Goal: Information Seeking & Learning: Learn about a topic

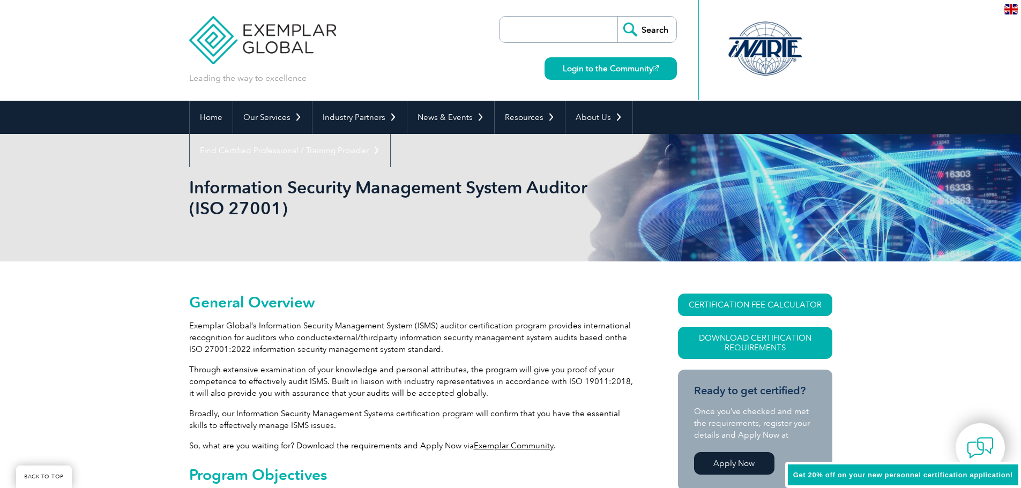
scroll to position [107, 0]
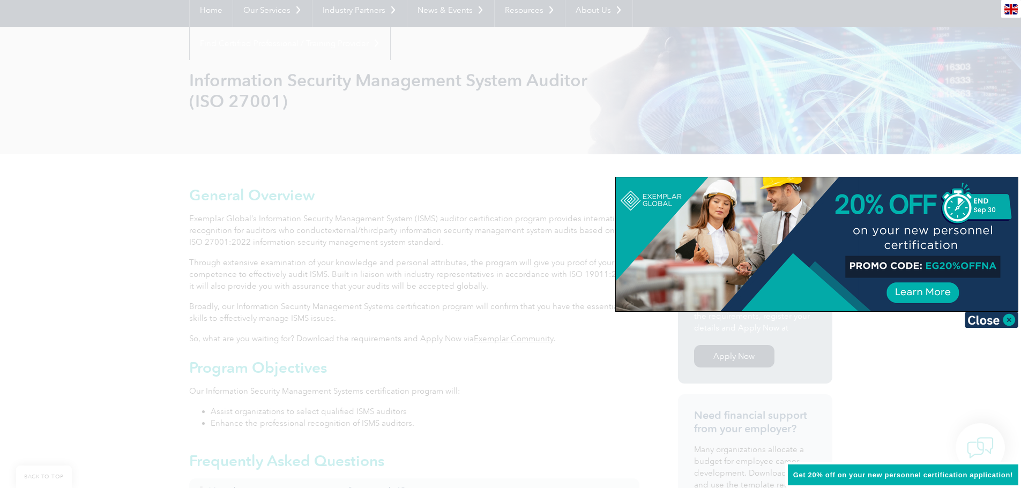
click at [930, 265] on div at bounding box center [817, 244] width 402 height 134
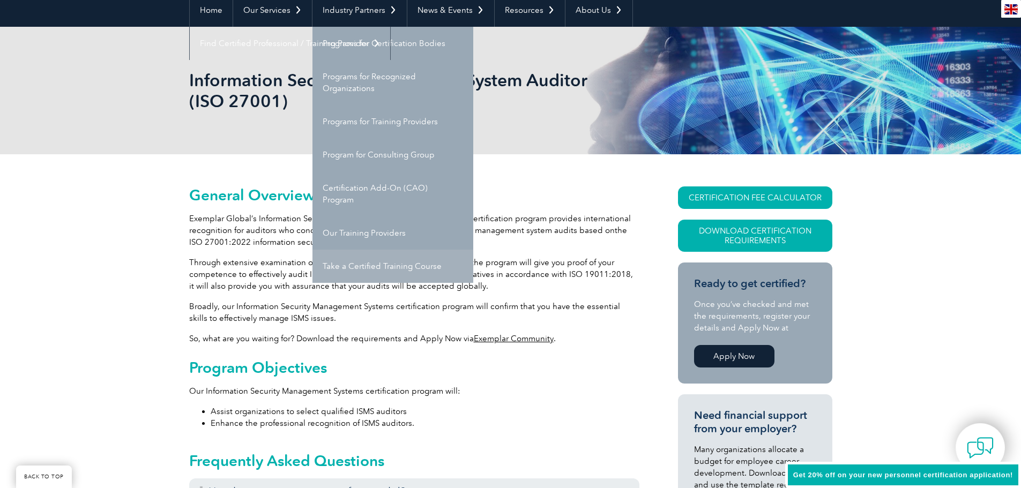
click at [386, 267] on link "Take a Certified Training Course" at bounding box center [392, 266] width 161 height 33
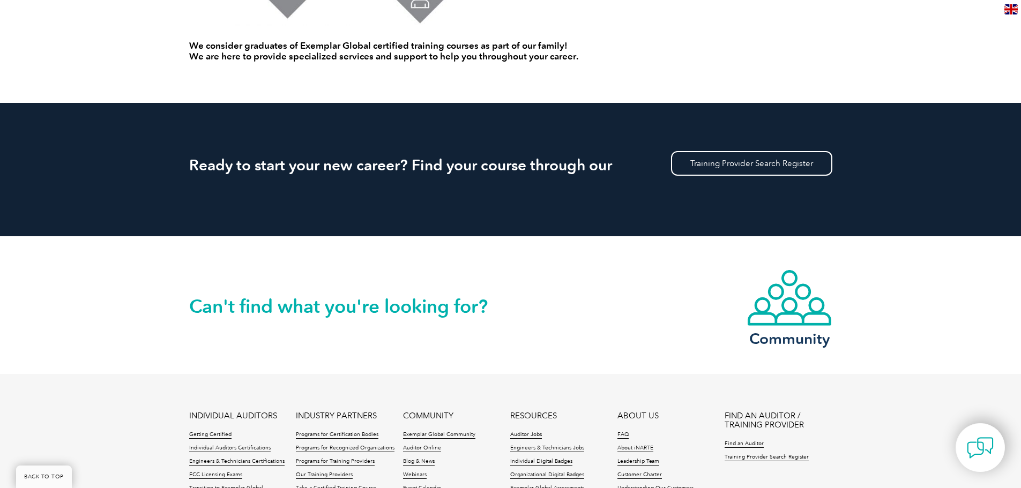
scroll to position [914, 0]
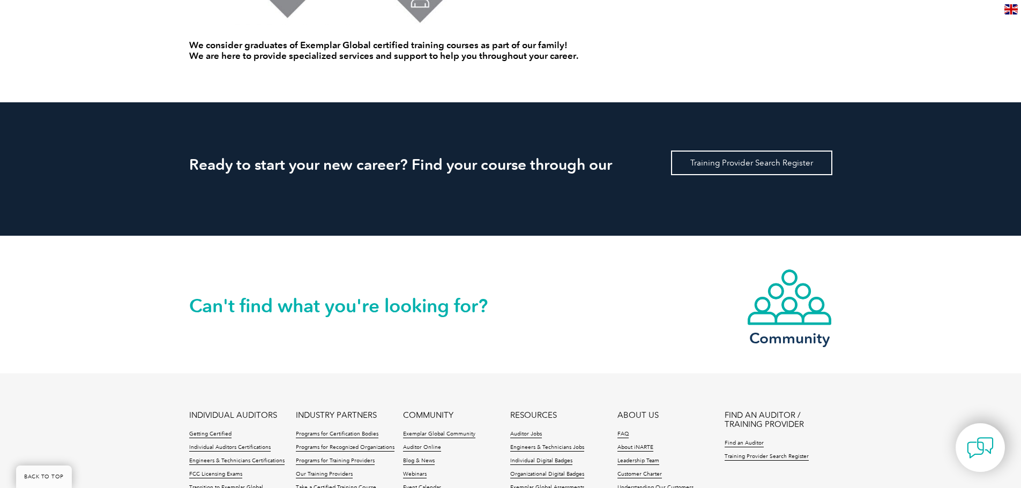
click at [744, 165] on link "Training Provider Search Register" at bounding box center [751, 163] width 161 height 25
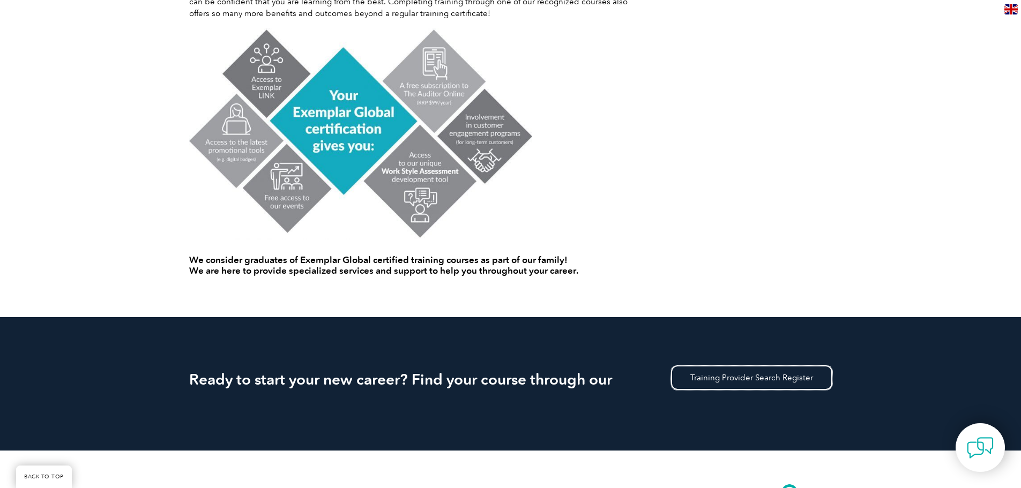
scroll to position [716, 0]
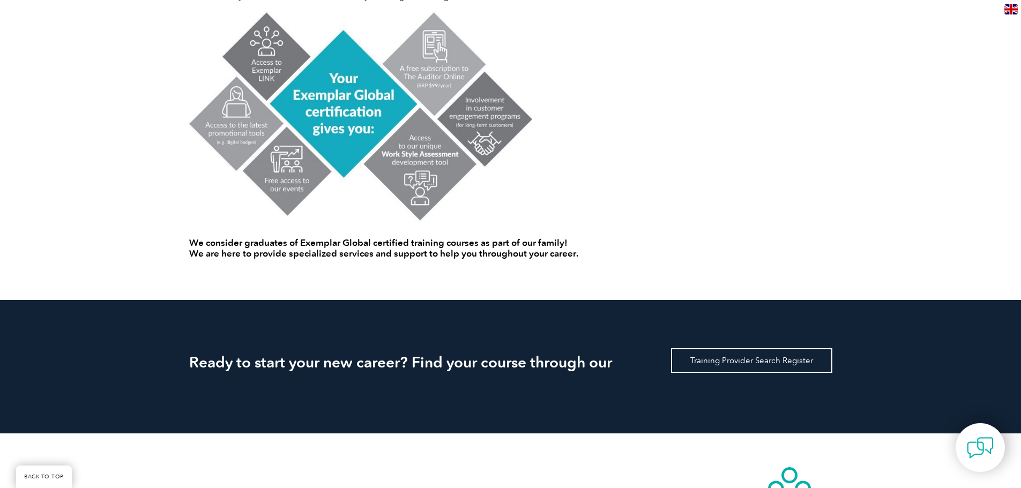
click at [745, 364] on link "Training Provider Search Register" at bounding box center [751, 360] width 161 height 25
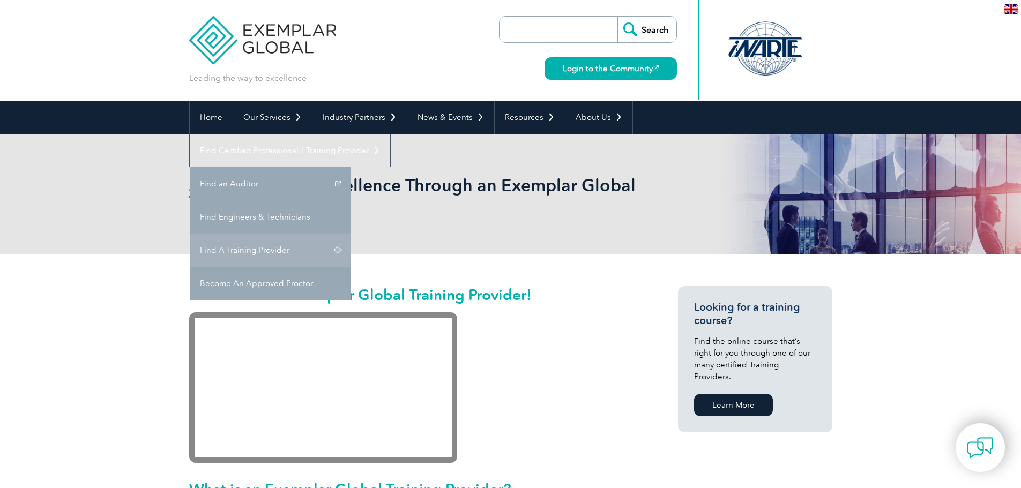
click at [350, 234] on link "Find A Training Provider" at bounding box center [270, 250] width 161 height 33
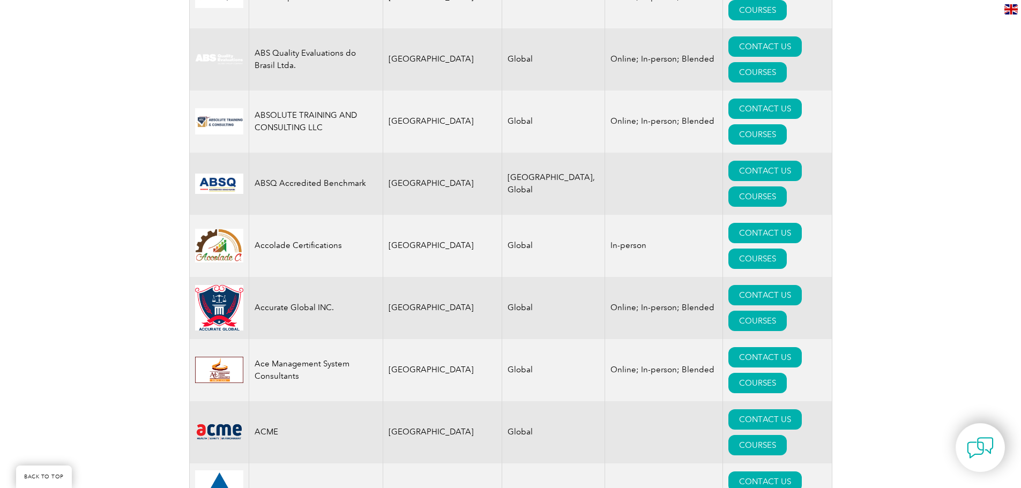
scroll to position [536, 0]
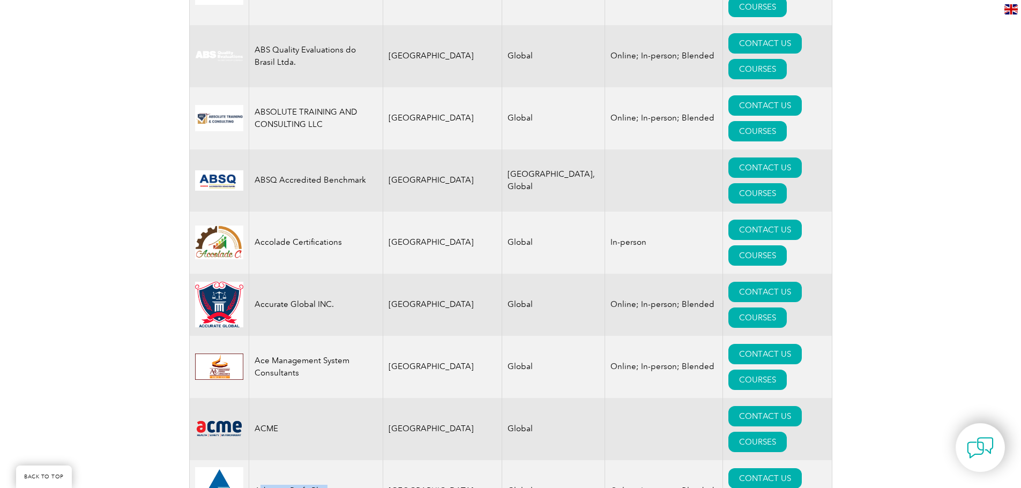
drag, startPoint x: 340, startPoint y: 316, endPoint x: 257, endPoint y: 312, distance: 83.1
click at [257, 460] on td "Advance Profit Plan" at bounding box center [316, 491] width 134 height 62
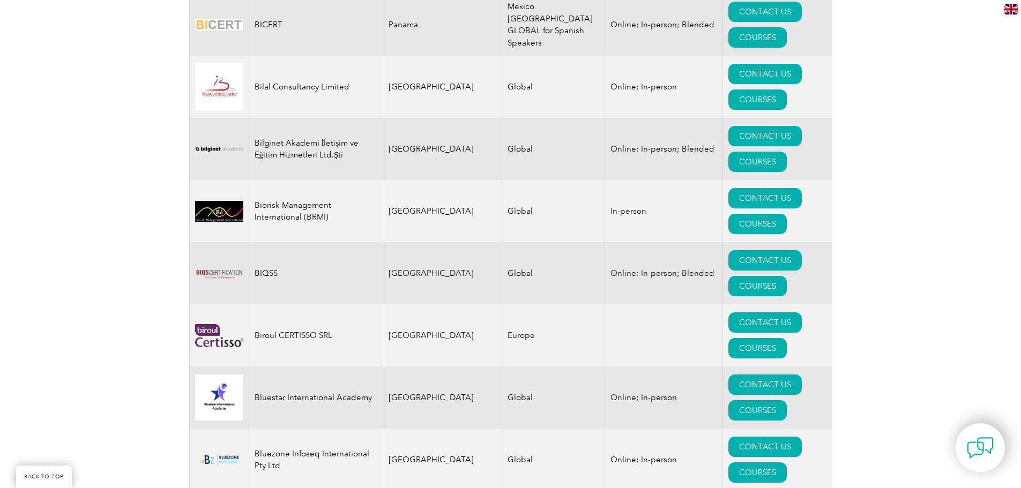
scroll to position [2358, 0]
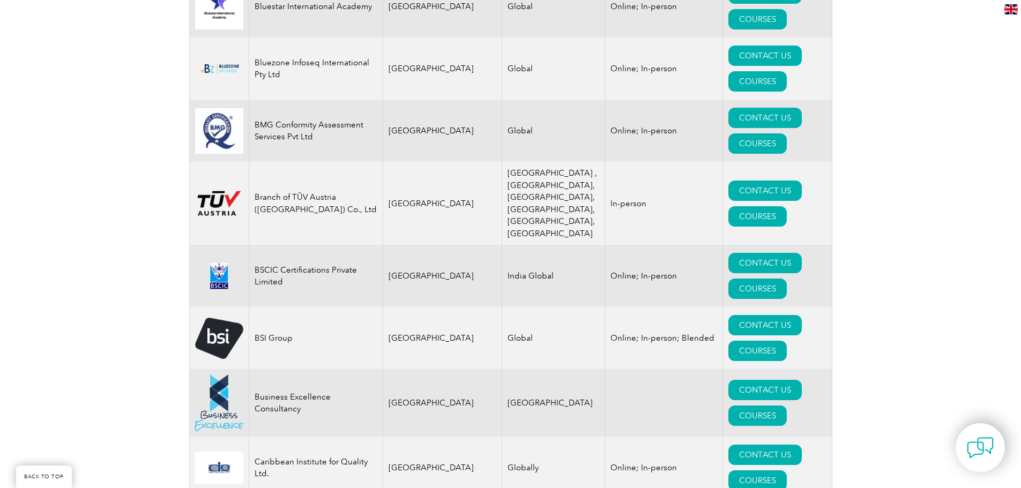
scroll to position [2679, 0]
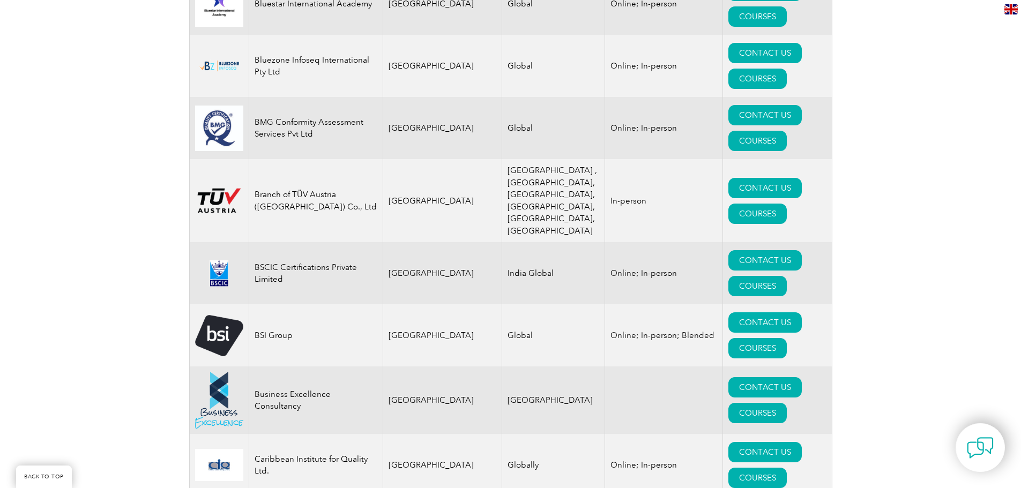
drag, startPoint x: 252, startPoint y: 165, endPoint x: 361, endPoint y: 173, distance: 109.6
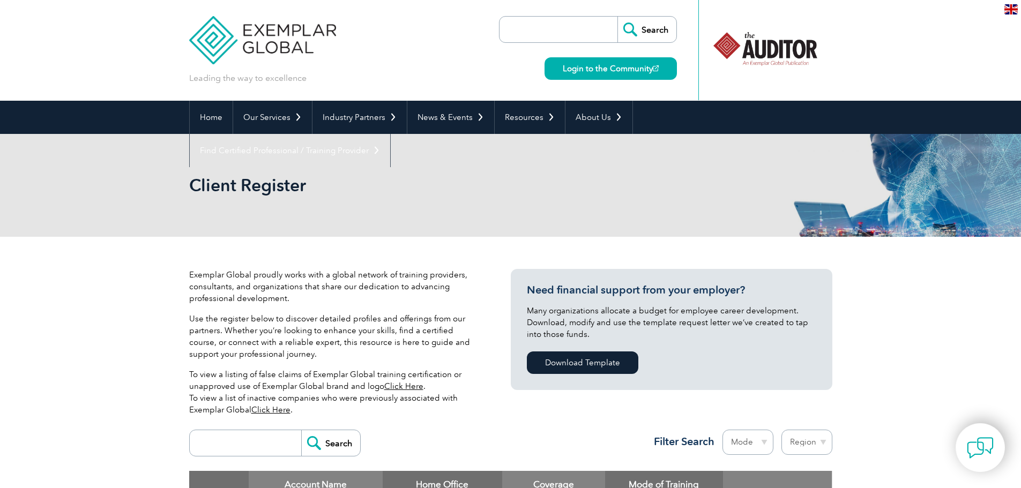
scroll to position [161, 0]
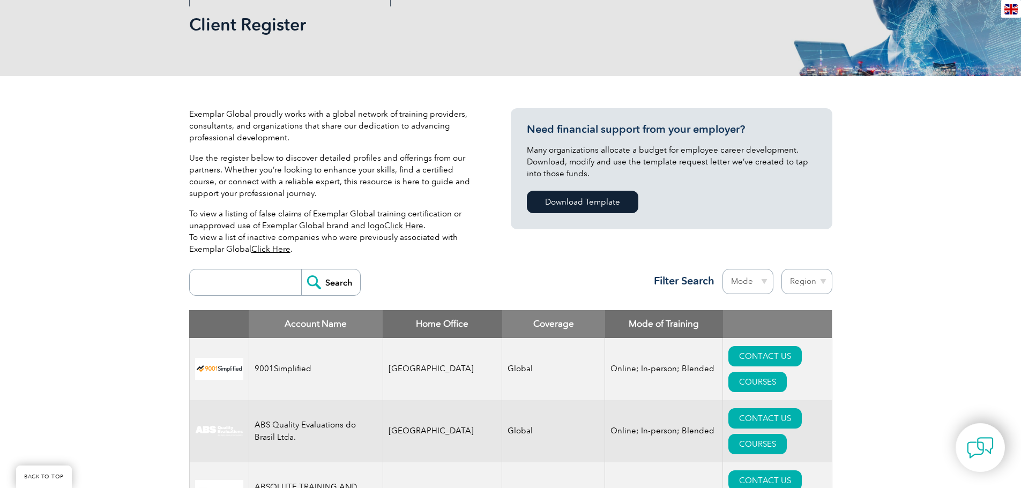
click at [746, 282] on select "Mode Online In-person Blended" at bounding box center [747, 281] width 51 height 25
click at [790, 290] on select "Region Australia Bahrain Bangladesh Brazil Canada Colombia Dominican Republic E…" at bounding box center [806, 281] width 51 height 25
select select "[GEOGRAPHIC_DATA]"
click at [781, 269] on select "Region Australia Bahrain Bangladesh Brazil Canada Colombia Dominican Republic E…" at bounding box center [806, 281] width 51 height 25
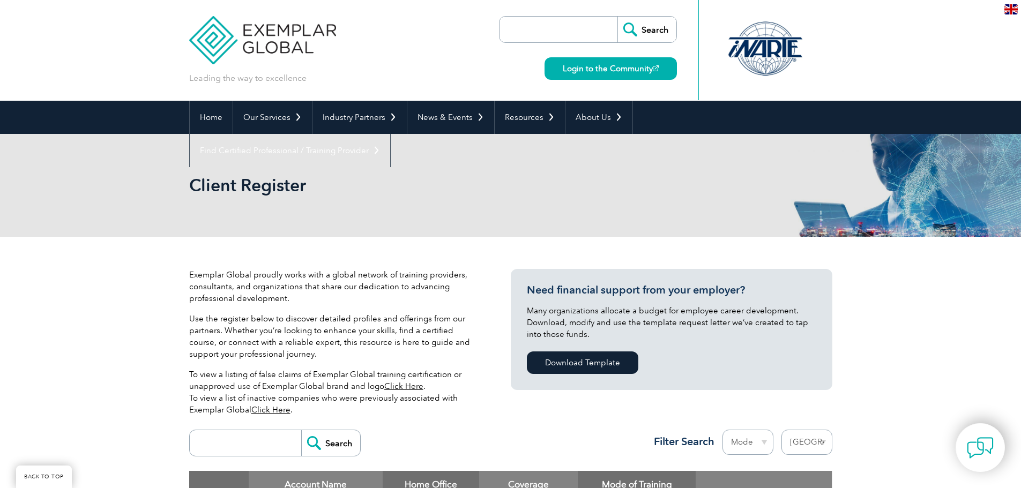
select select "[GEOGRAPHIC_DATA]"
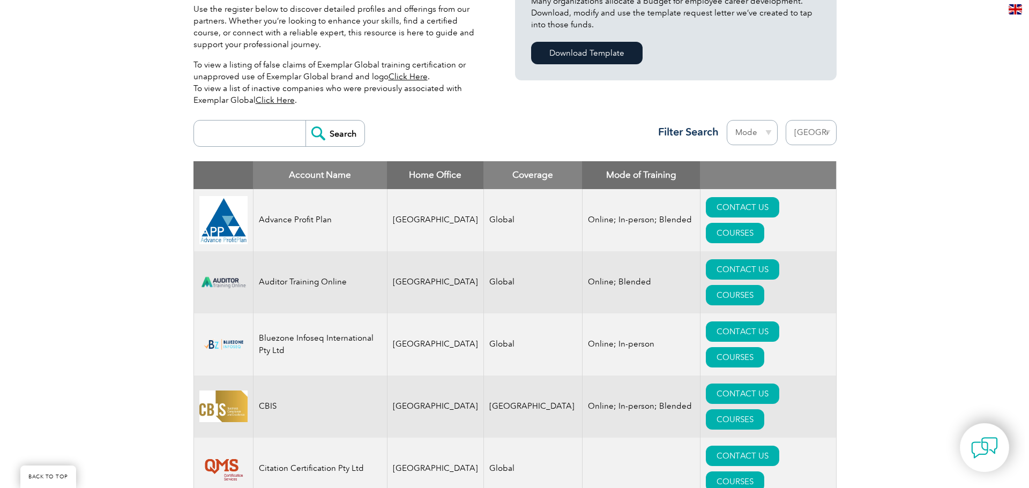
scroll to position [322, 0]
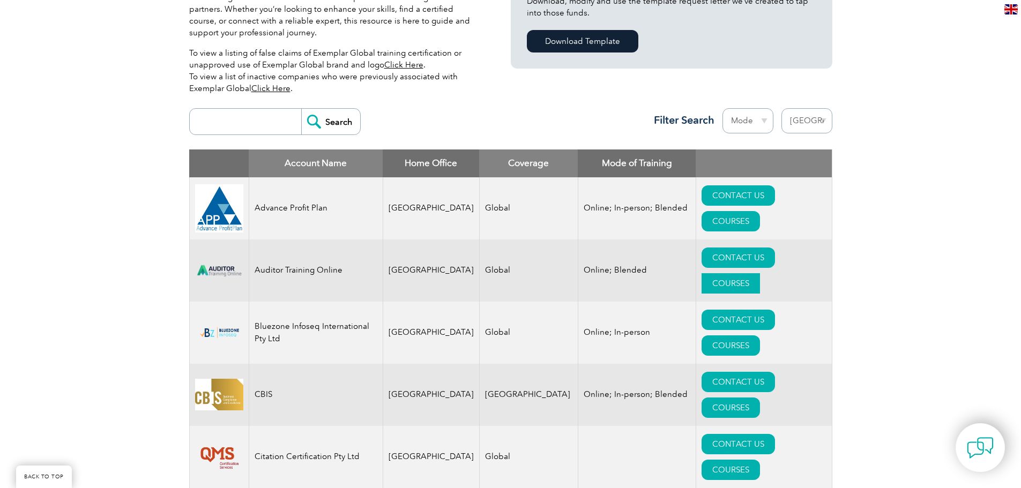
click at [760, 273] on link "COURSES" at bounding box center [730, 283] width 58 height 20
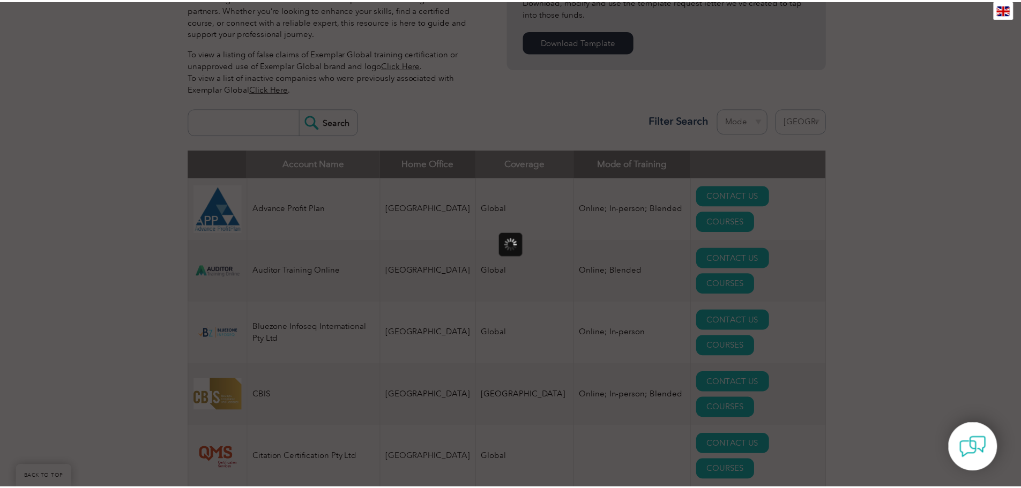
scroll to position [0, 0]
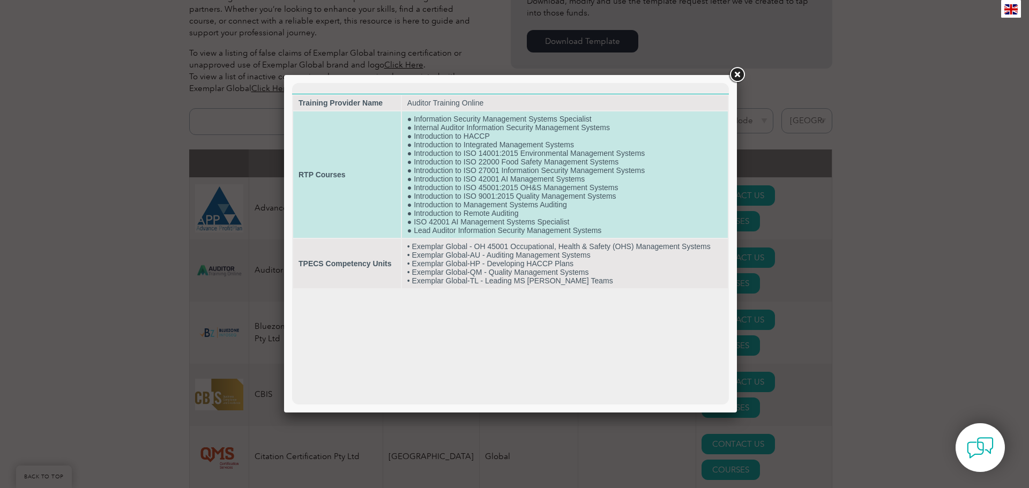
click at [481, 178] on td "● Information Security Management Systems Specialist ● Internal Auditor Informa…" at bounding box center [565, 174] width 326 height 126
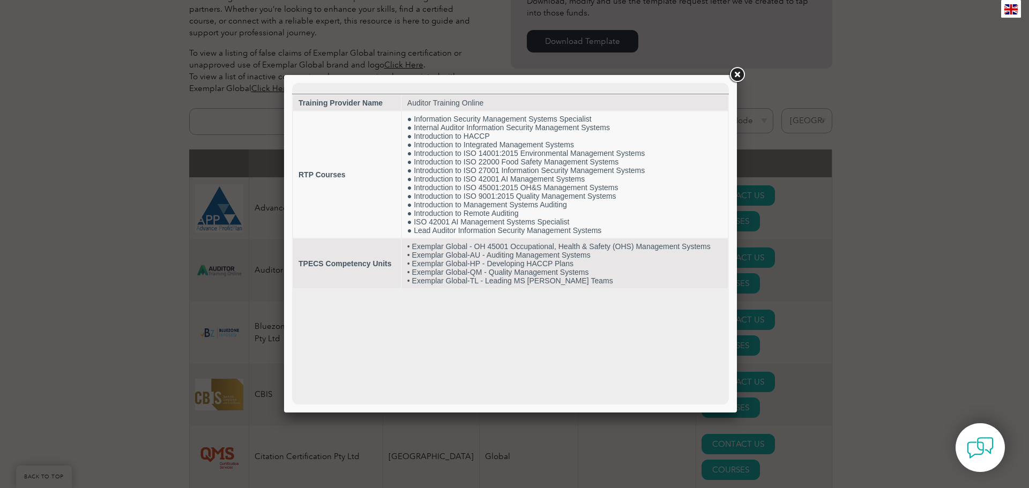
click at [734, 74] on link at bounding box center [736, 74] width 19 height 19
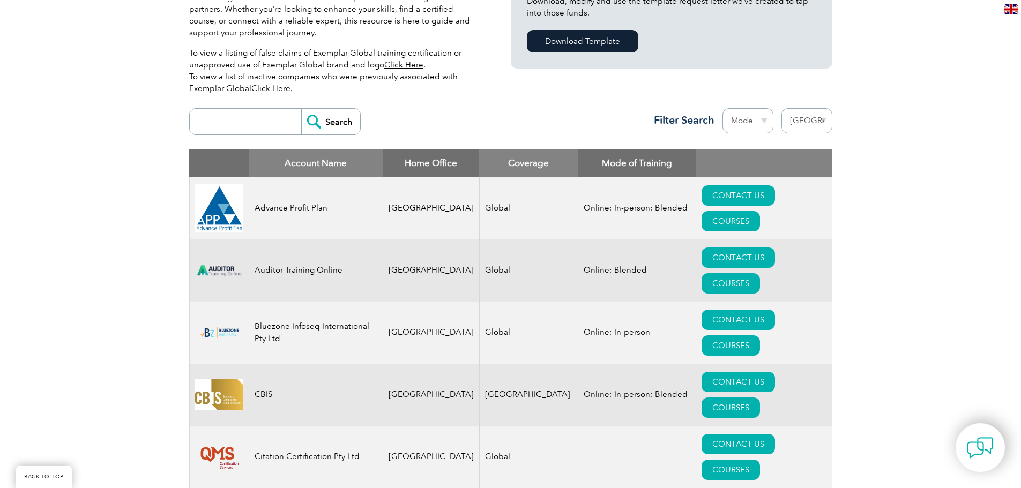
scroll to position [375, 0]
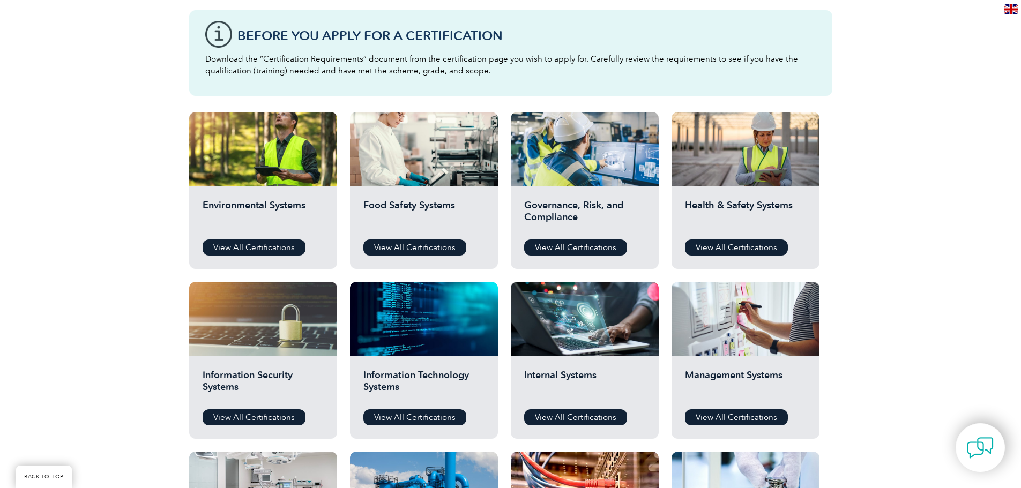
scroll to position [322, 0]
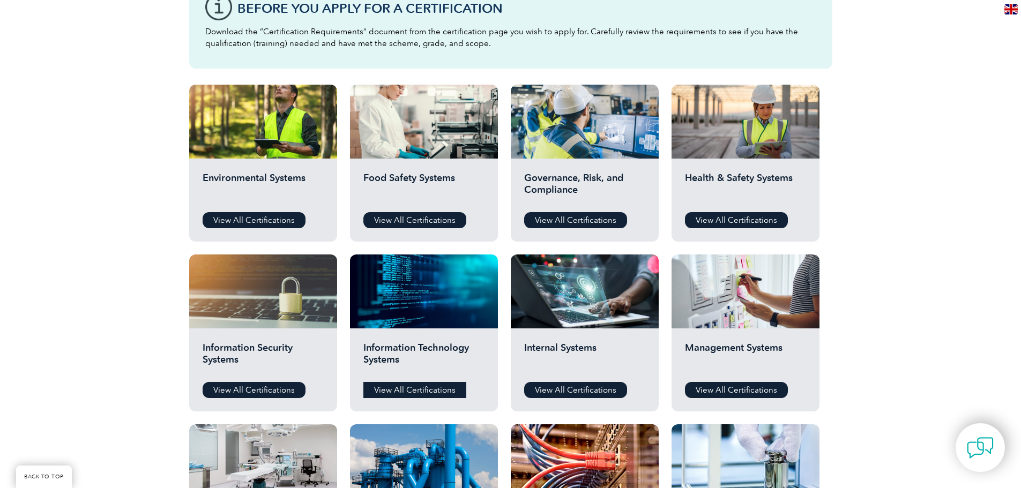
click at [427, 386] on link "View All Certifications" at bounding box center [414, 390] width 103 height 16
click at [255, 389] on link "View All Certifications" at bounding box center [254, 390] width 103 height 16
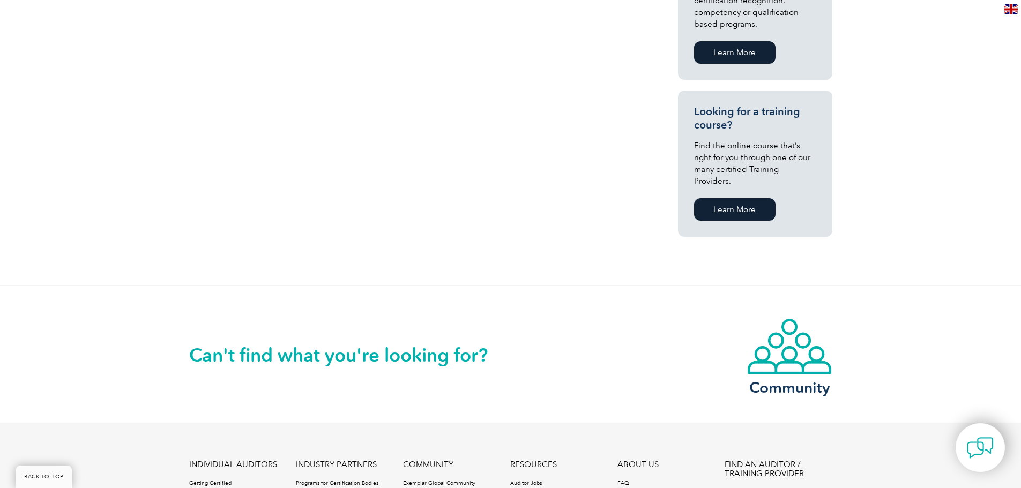
scroll to position [857, 0]
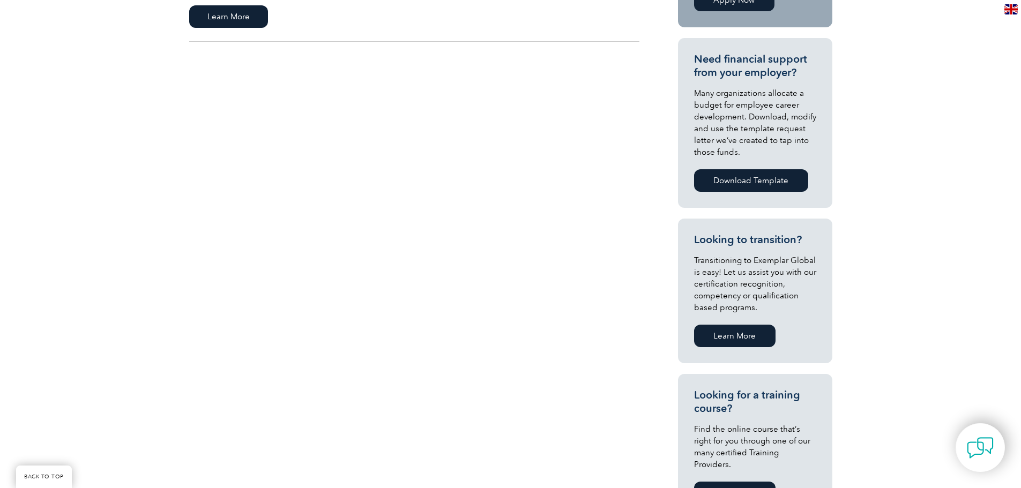
scroll to position [482, 0]
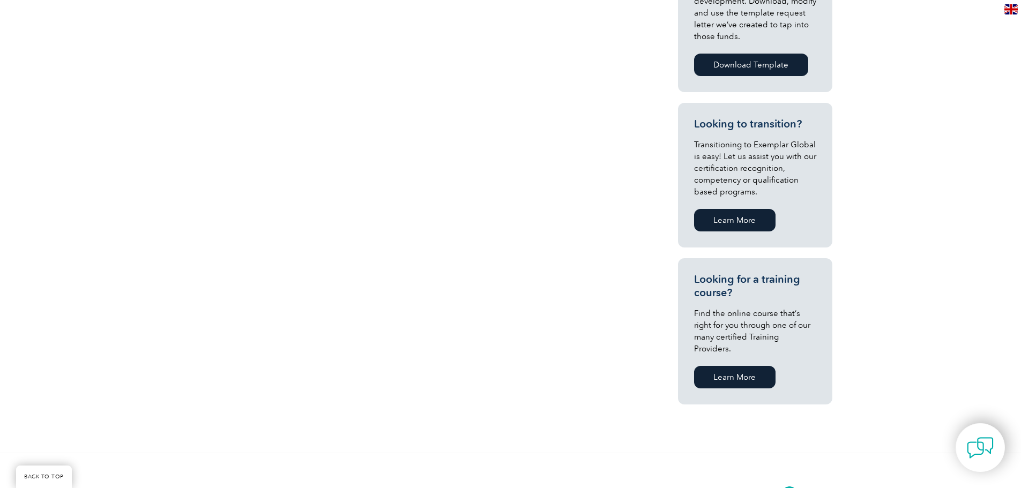
click at [738, 372] on link "Learn More" at bounding box center [734, 377] width 81 height 23
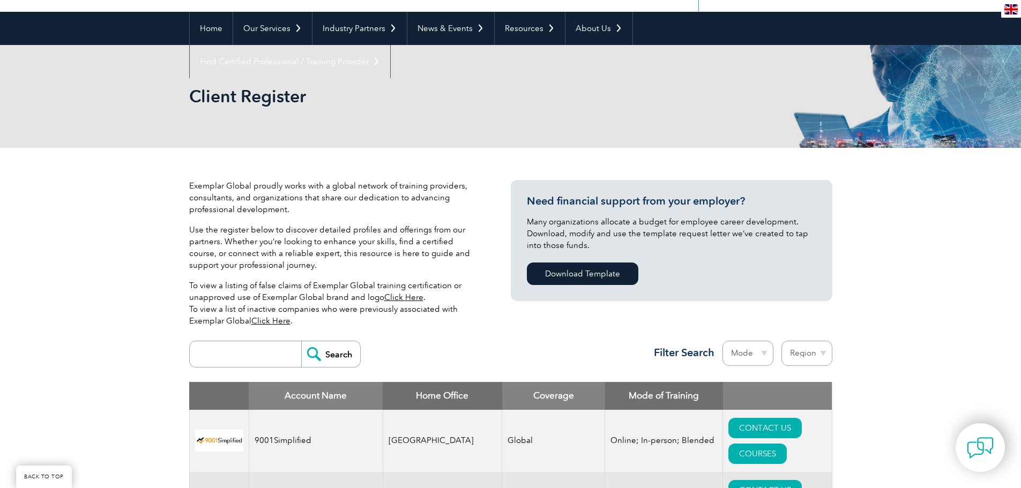
scroll to position [107, 0]
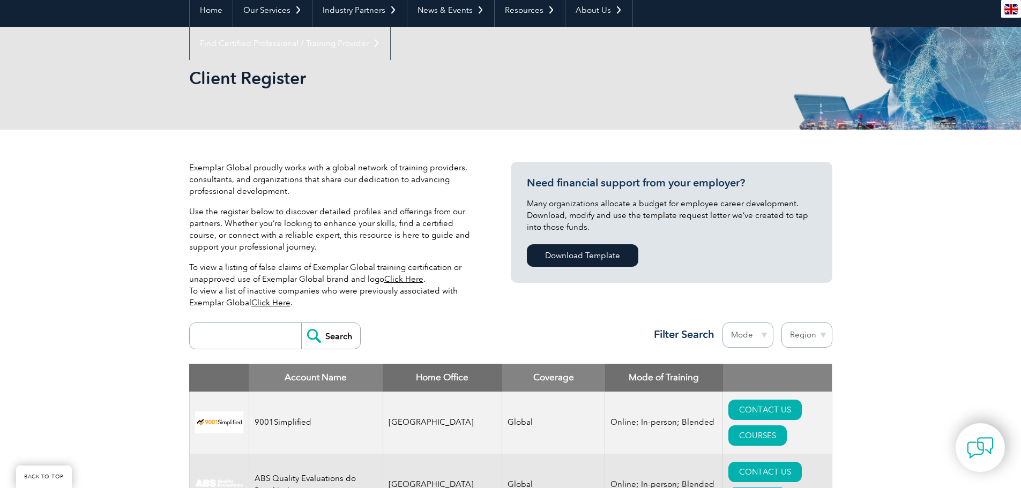
click at [202, 337] on input "search" at bounding box center [248, 336] width 106 height 26
click at [223, 336] on input "search" at bounding box center [248, 336] width 106 height 26
paste input "LMS TRG"
type input "LMS TRG"
click at [315, 340] on input "Search" at bounding box center [330, 336] width 59 height 26
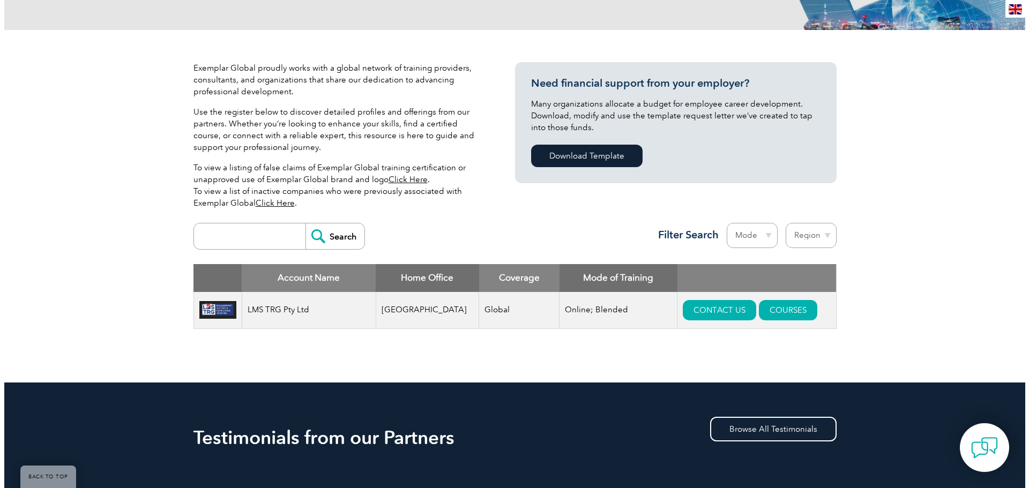
scroll to position [214, 0]
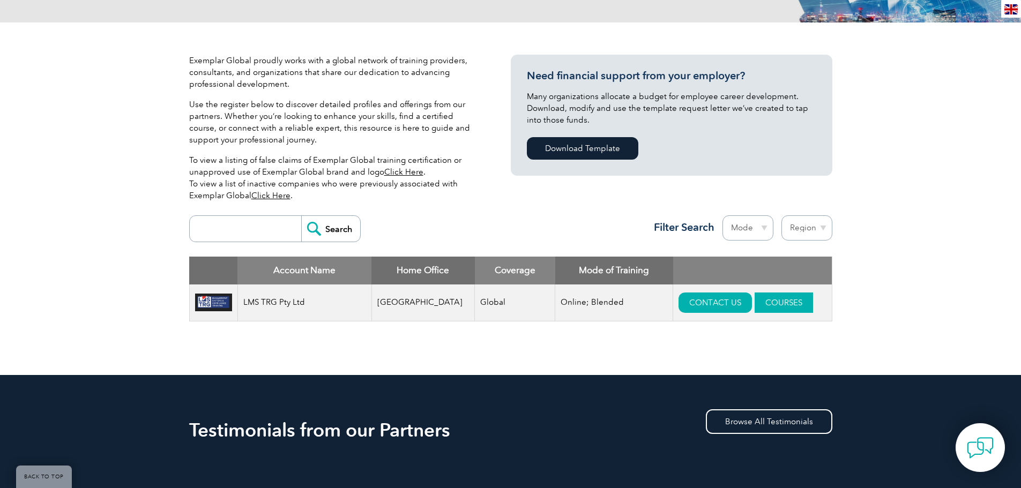
click at [754, 305] on link "COURSES" at bounding box center [783, 303] width 58 height 20
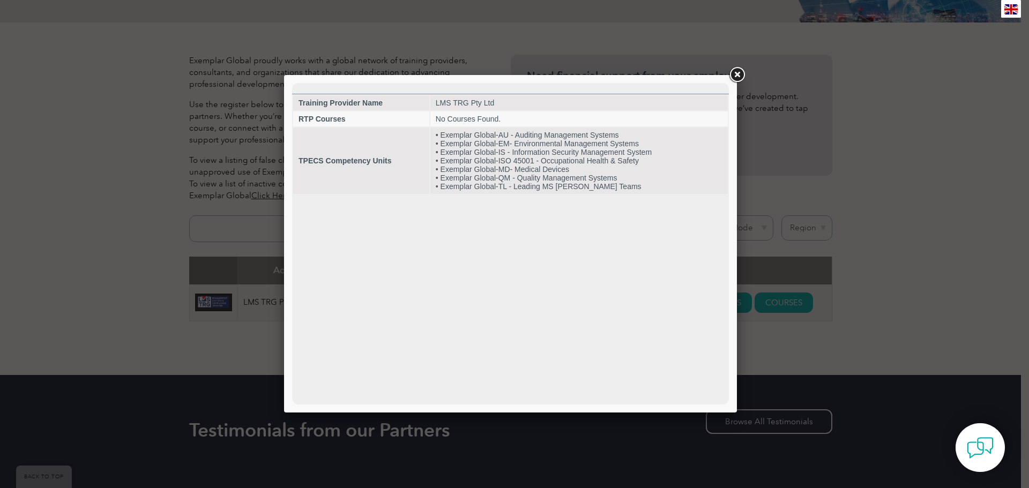
scroll to position [0, 0]
